Goal: Task Accomplishment & Management: Manage account settings

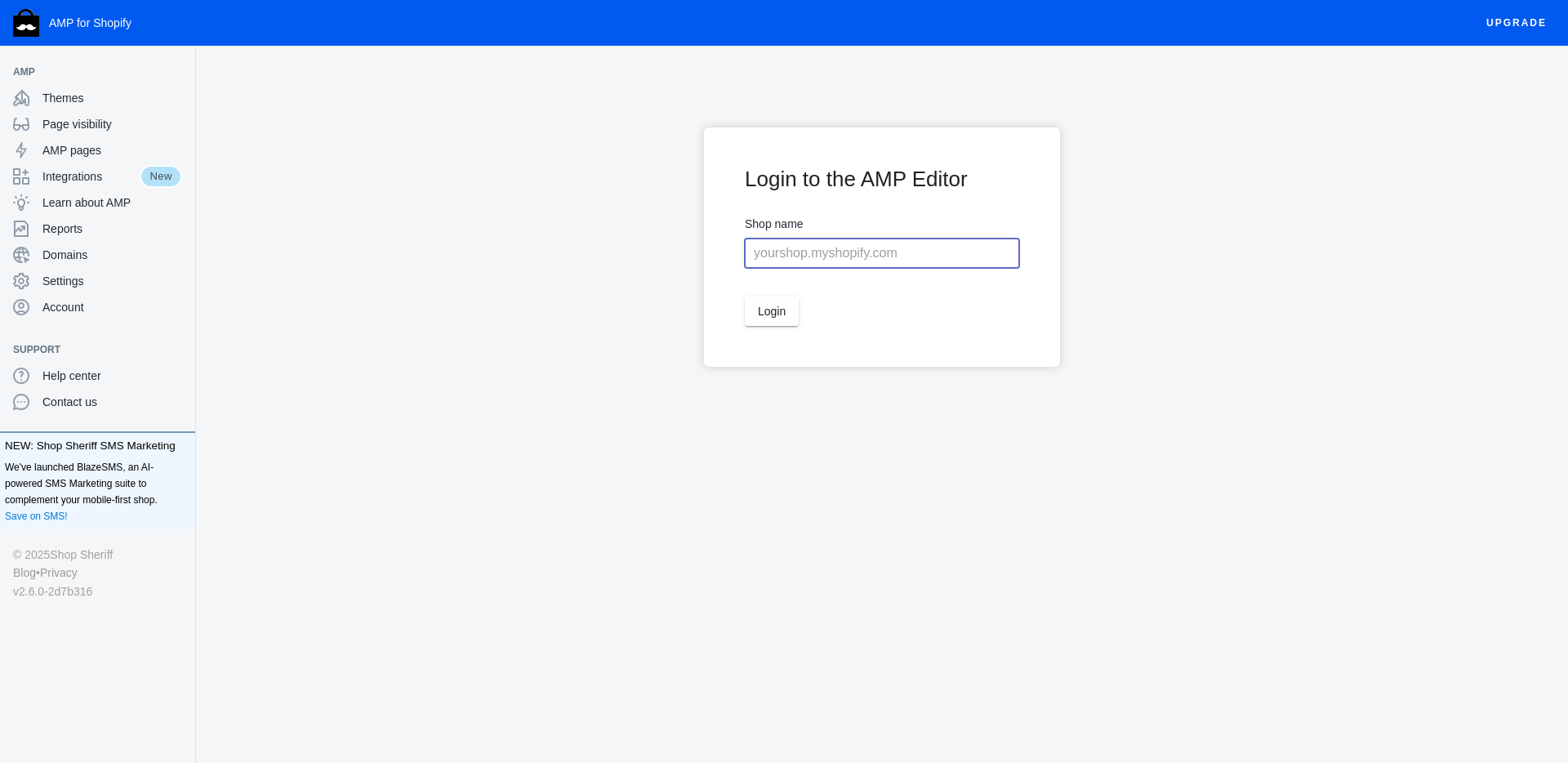
click at [814, 263] on input "text" at bounding box center [881, 253] width 274 height 29
click at [769, 308] on span "Login" at bounding box center [772, 311] width 28 height 13
click at [107, 147] on span "AMP pages" at bounding box center [112, 150] width 139 height 16
